Goal: Task Accomplishment & Management: Complete application form

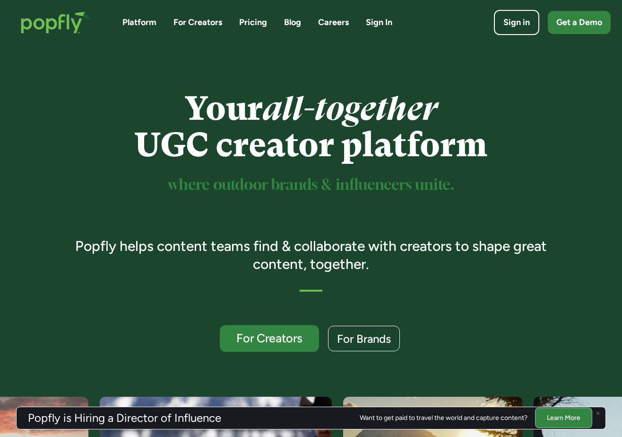
click at [253, 346] on link "For Creators" at bounding box center [269, 338] width 99 height 27
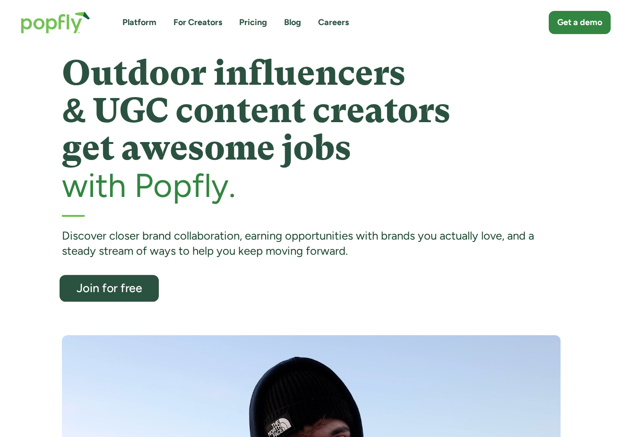
click at [113, 297] on link "Join for free" at bounding box center [109, 288] width 99 height 27
